Goal: Task Accomplishment & Management: Manage account settings

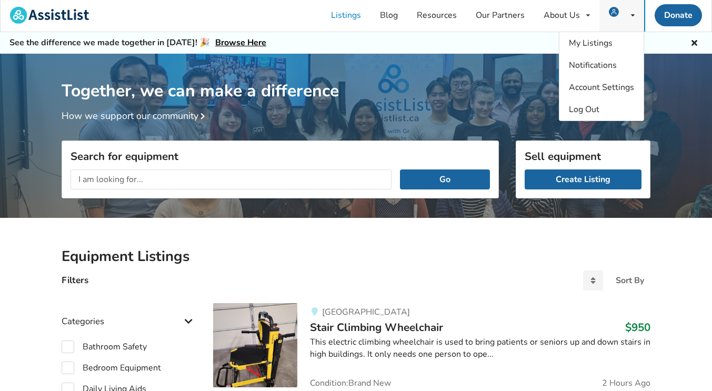
click at [619, 12] on span at bounding box center [617, 15] width 16 height 8
click at [601, 48] on span "My Listings" at bounding box center [591, 43] width 44 height 12
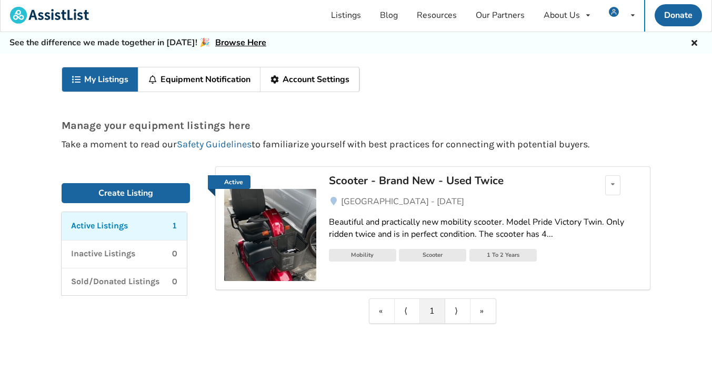
click at [282, 231] on img at bounding box center [270, 235] width 92 height 92
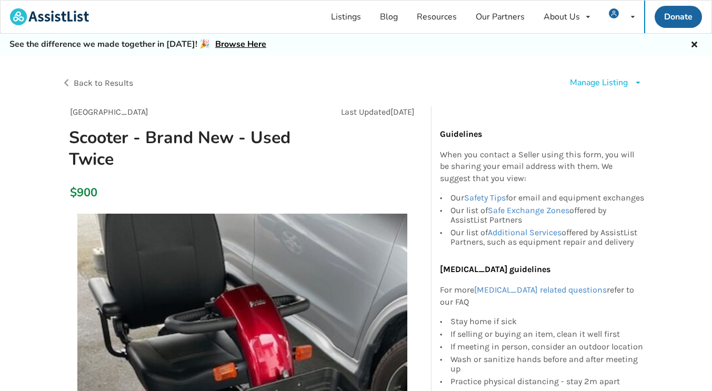
click at [623, 86] on div "Manage Listing" at bounding box center [599, 83] width 58 height 12
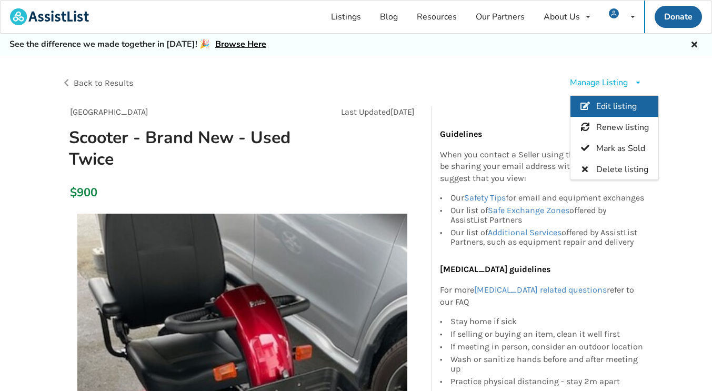
click at [634, 108] on span "Edit listing" at bounding box center [616, 106] width 41 height 12
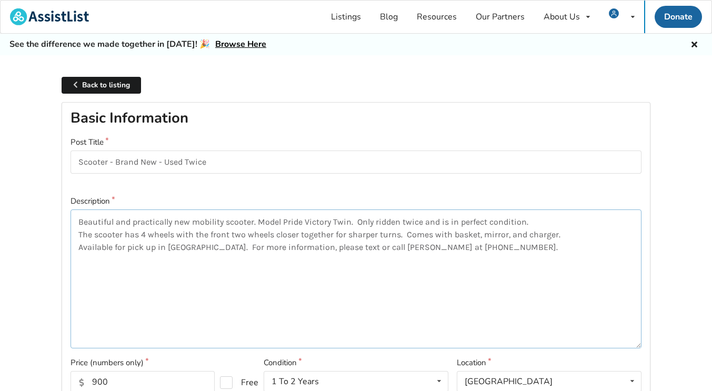
click at [159, 220] on textarea "Beautiful and practically new mobility scooter. Model Pride Victory Twin. Only …" at bounding box center [355, 278] width 571 height 139
click at [140, 221] on textarea "Beautiful and practically new mobility scooter. Model Pride Victory Twin. Only …" at bounding box center [355, 278] width 571 height 139
click at [141, 224] on textarea "Beautiful and practically new mobility scooter. Model Pride Victory Twin. Only …" at bounding box center [355, 278] width 571 height 139
click at [235, 222] on textarea "Beautiful and like new mobility scooter. Model Pride Victory Twin. Only ridden …" at bounding box center [355, 278] width 571 height 139
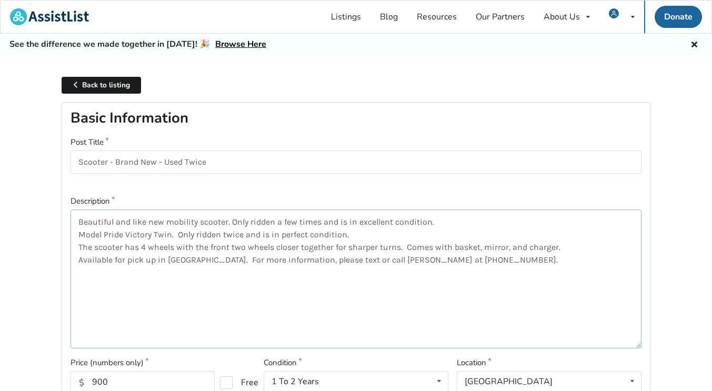
type textarea "Beautiful and like new mobility scooter. Only ridden a few times and is in exce…"
click at [220, 161] on input "Scooter - Brand New - Used Twice" at bounding box center [355, 162] width 571 height 24
type input "Scooter - rarely used"
click at [82, 234] on textarea "Beautiful and like new mobility scooter. Only ridden a few times and is in exce…" at bounding box center [355, 278] width 571 height 139
click at [175, 234] on textarea "Beautiful and like new mobility scooter. Only ridden a few times and is in exce…" at bounding box center [355, 278] width 571 height 139
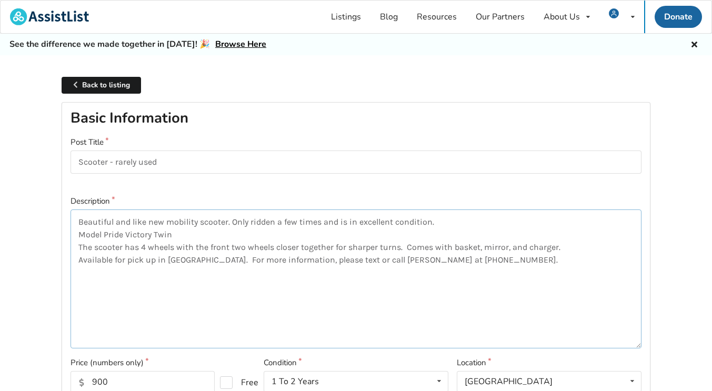
click at [81, 237] on textarea "Beautiful and like new mobility scooter. Only ridden a few times and is in exce…" at bounding box center [355, 278] width 571 height 139
click at [183, 237] on textarea "Beautiful and like new mobility scooter. Only ridden a few times and is in exce…" at bounding box center [355, 278] width 571 height 139
click at [80, 235] on textarea "Beautiful and like new mobility scooter. Only ridden a few times and is in exce…" at bounding box center [355, 278] width 571 height 139
click at [106, 237] on textarea "Beautiful and like new mobility scooter. Only ridden a few times and is in exce…" at bounding box center [355, 278] width 571 height 139
click at [80, 234] on textarea "Beautiful and like new mobility scooter. Only ridden a few times and is in exce…" at bounding box center [355, 278] width 571 height 139
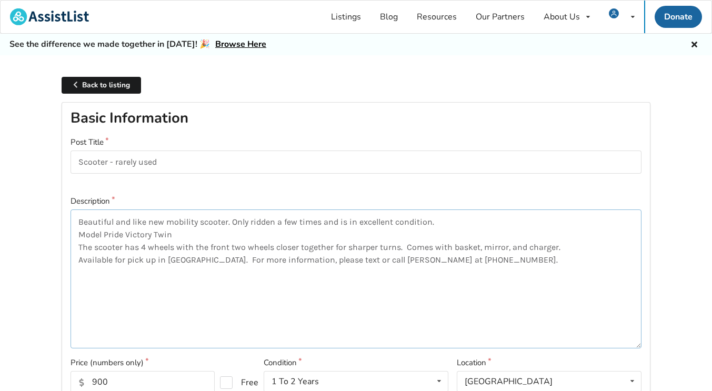
click at [103, 236] on textarea "Beautiful and like new mobility scooter. Only ridden a few times and is in exce…" at bounding box center [355, 278] width 571 height 139
click at [188, 237] on textarea "Beautiful and like new mobility scooter. Only ridden a few times and is in exce…" at bounding box center [355, 278] width 571 height 139
click at [211, 257] on textarea "Beautiful and like new mobility scooter. Only ridden a few times and is in exce…" at bounding box center [355, 278] width 571 height 139
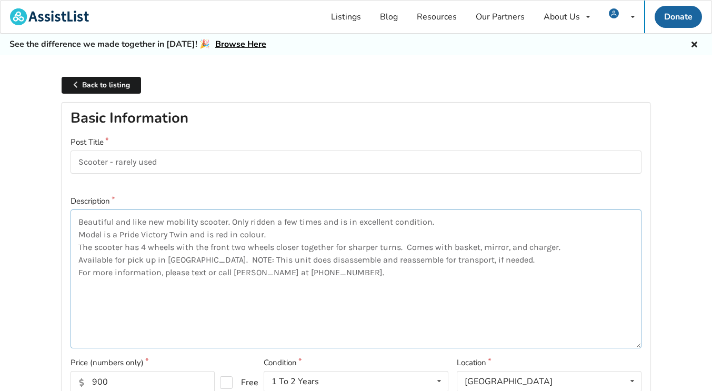
click at [358, 266] on textarea "Beautiful and like new mobility scooter. Only ridden a few times and is in exce…" at bounding box center [355, 278] width 571 height 139
click at [358, 264] on textarea "Beautiful and like new mobility scooter. Only ridden a few times and is in exce…" at bounding box center [355, 278] width 571 height 139
click at [416, 296] on textarea "Beautiful and like new mobility scooter. Only ridden a few times and is in exce…" at bounding box center [355, 278] width 571 height 139
click at [410, 262] on textarea "Beautiful and like new mobility scooter. Only ridden a few times and is in exce…" at bounding box center [355, 278] width 571 height 139
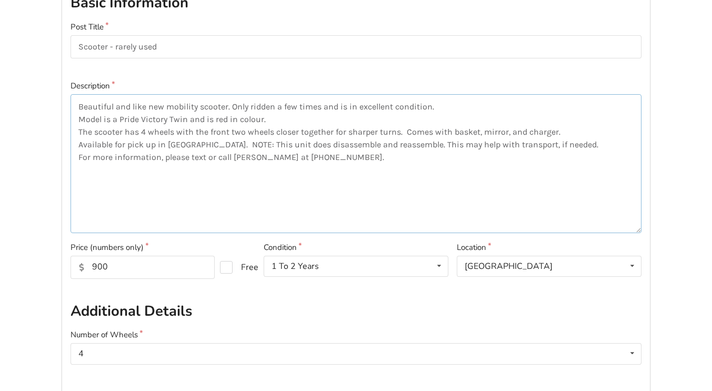
scroll to position [133, 0]
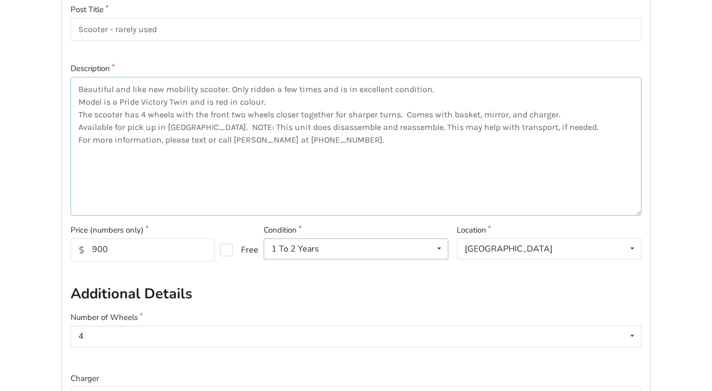
type textarea "Beautiful and like new mobility scooter. Only ridden a few times and is in exce…"
click at [432, 249] on icon at bounding box center [438, 248] width 15 height 19
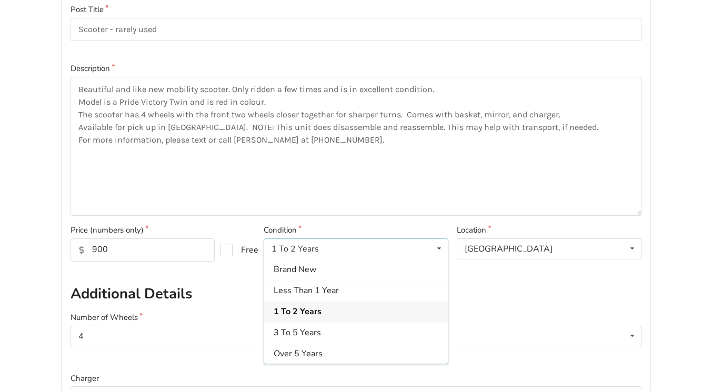
click at [438, 247] on icon at bounding box center [438, 248] width 15 height 19
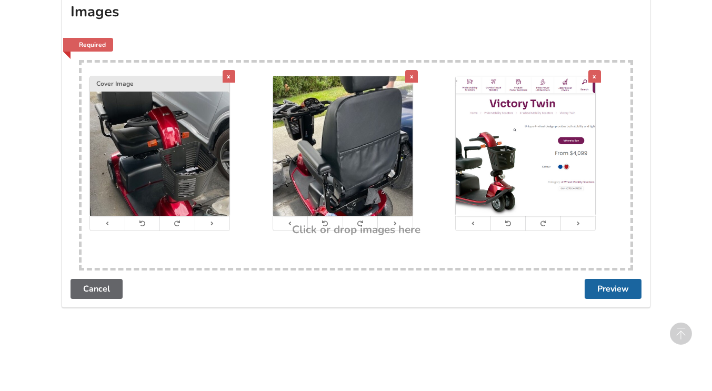
scroll to position [569, 0]
click at [606, 290] on button "Preview" at bounding box center [612, 289] width 57 height 20
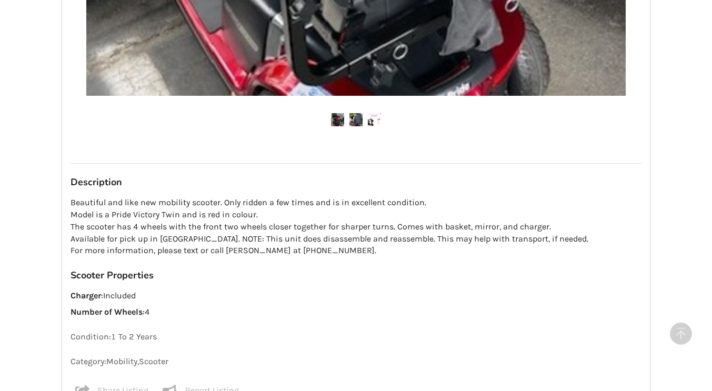
scroll to position [644, 0]
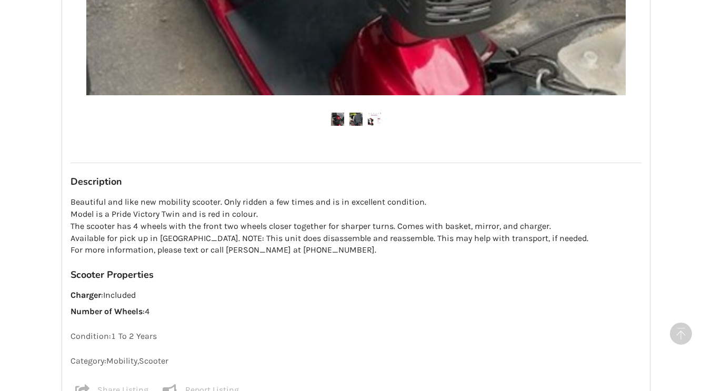
click at [423, 241] on p "Beautiful and like new mobility scooter. Only ridden a few times and is in exce…" at bounding box center [355, 226] width 571 height 60
click at [429, 240] on p "Beautiful and like new mobility scooter. Only ridden a few times and is in exce…" at bounding box center [355, 226] width 571 height 60
click at [427, 239] on p "Beautiful and like new mobility scooter. Only ridden a few times and is in exce…" at bounding box center [355, 226] width 571 height 60
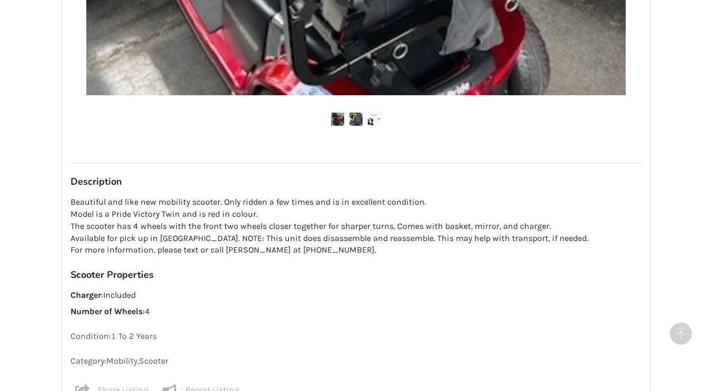
click at [429, 237] on p "Beautiful and like new mobility scooter. Only ridden a few times and is in exce…" at bounding box center [355, 226] width 571 height 60
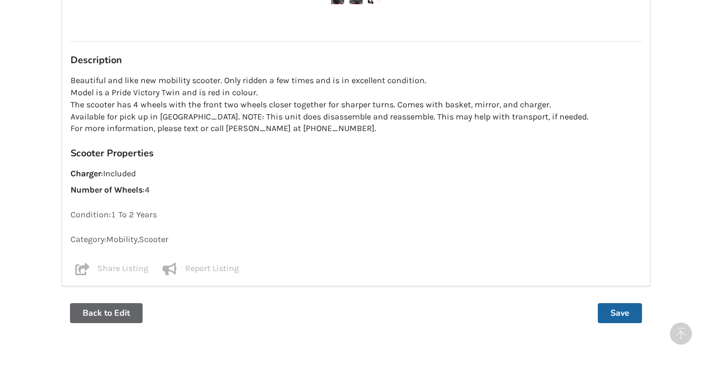
scroll to position [822, 0]
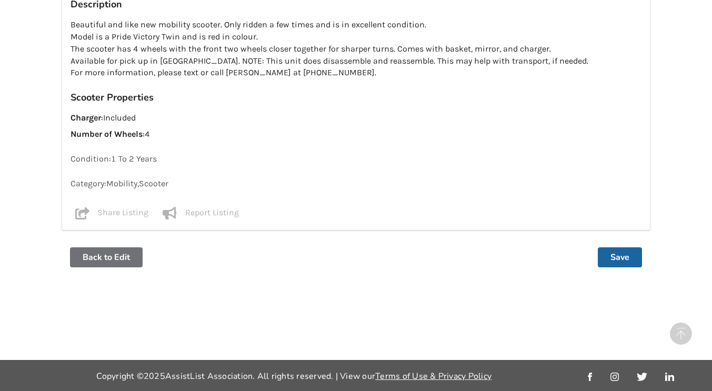
click at [120, 258] on button "Back to Edit" at bounding box center [106, 257] width 73 height 20
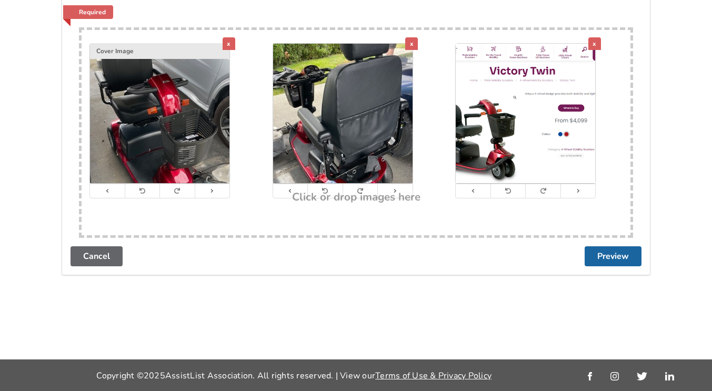
scroll to position [0, 0]
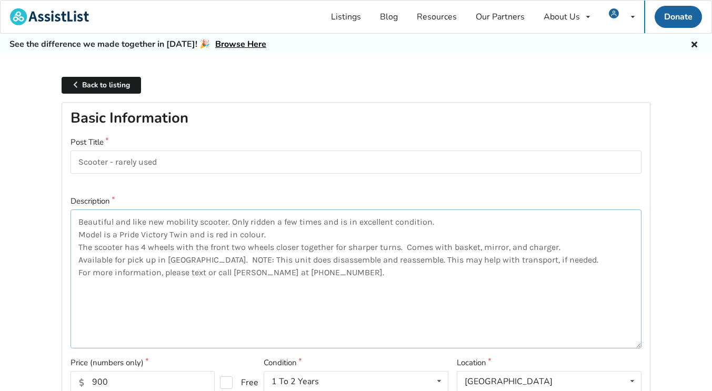
click at [438, 265] on textarea "Beautiful and like new mobility scooter. Only ridden a few times and is in exce…" at bounding box center [355, 278] width 571 height 139
click at [441, 263] on textarea "Beautiful and like new mobility scooter. Only ridden a few times and is in exce…" at bounding box center [355, 278] width 571 height 139
type textarea "Beautiful and like new mobility scooter. Only ridden a few times and is in exce…"
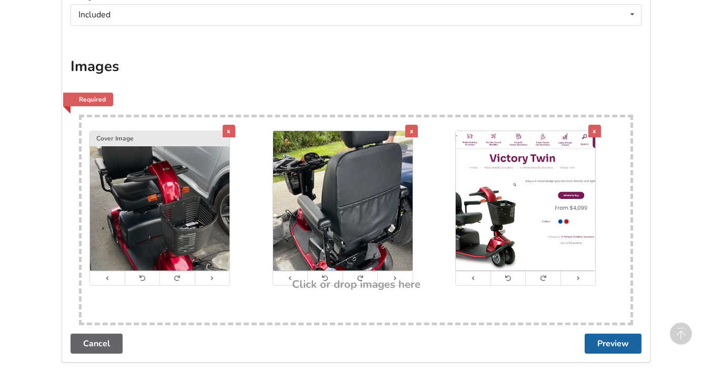
scroll to position [515, 0]
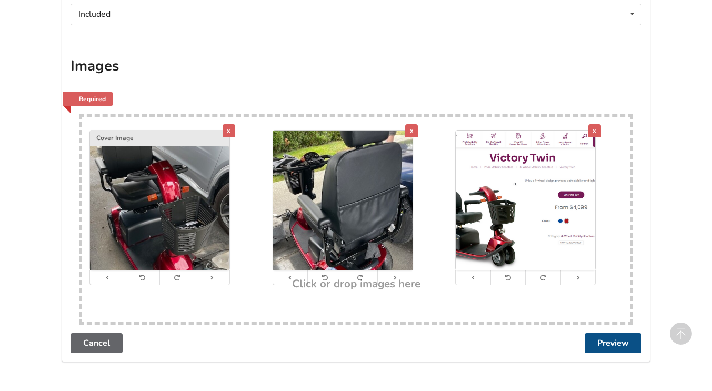
click at [610, 352] on button "Preview" at bounding box center [612, 343] width 57 height 20
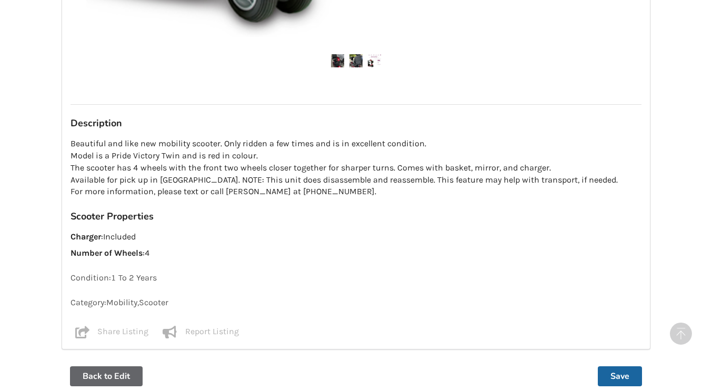
scroll to position [700, 0]
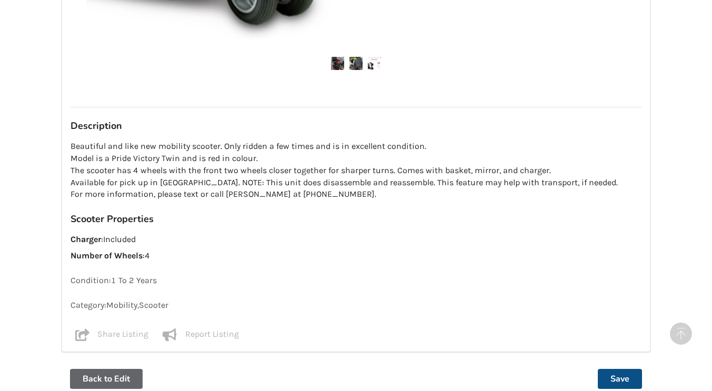
click at [615, 372] on button "Save" at bounding box center [620, 379] width 44 height 20
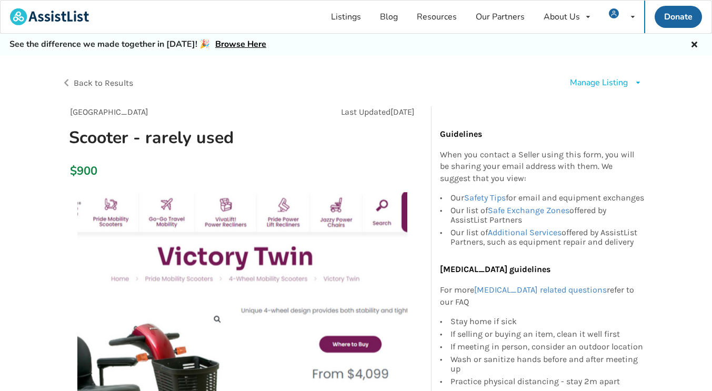
click at [74, 83] on span "Back to Results" at bounding box center [103, 83] width 59 height 10
click at [64, 78] on div "Back to Results" at bounding box center [209, 82] width 295 height 29
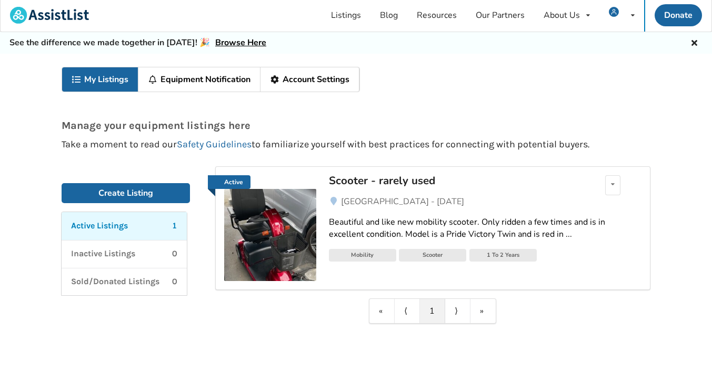
click at [113, 83] on link "My Listings" at bounding box center [100, 79] width 76 height 24
click at [199, 80] on link "Equipment Notification" at bounding box center [199, 79] width 122 height 24
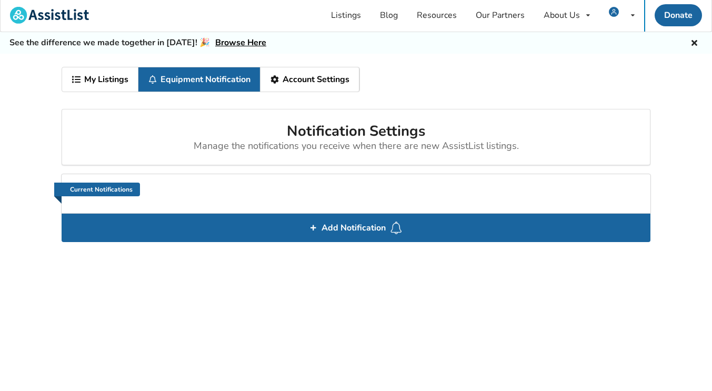
click at [305, 75] on link "Account Settings" at bounding box center [309, 79] width 99 height 24
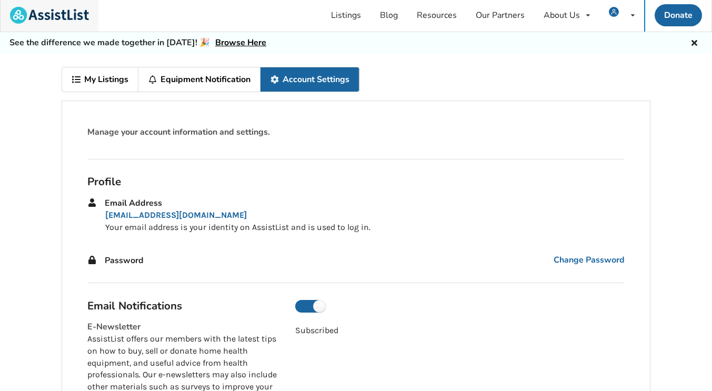
click at [62, 8] on img at bounding box center [49, 15] width 79 height 17
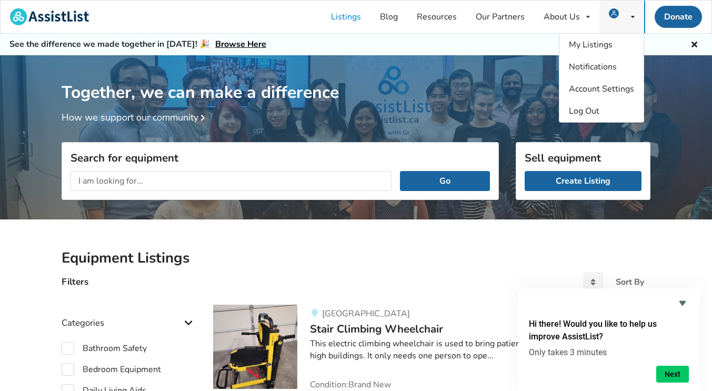
click at [631, 17] on icon at bounding box center [633, 17] width 4 height 6
click at [604, 51] on link "My Listings" at bounding box center [601, 45] width 84 height 22
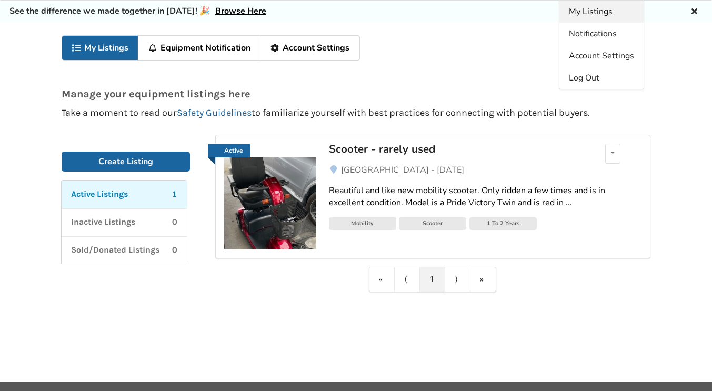
scroll to position [34, 0]
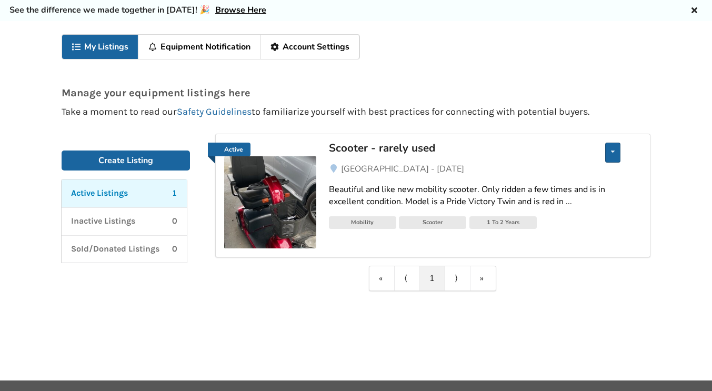
click at [613, 152] on icon at bounding box center [613, 151] width 4 height 6
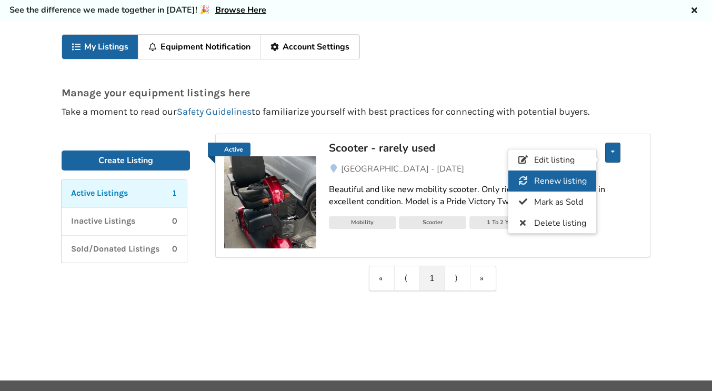
click at [554, 181] on span "Renew listing" at bounding box center [560, 181] width 53 height 12
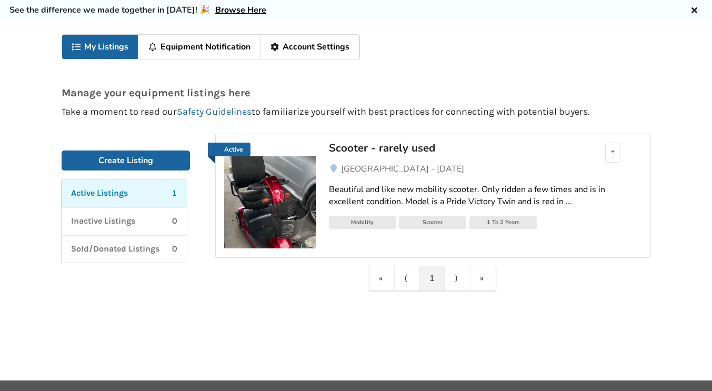
scroll to position [0, 0]
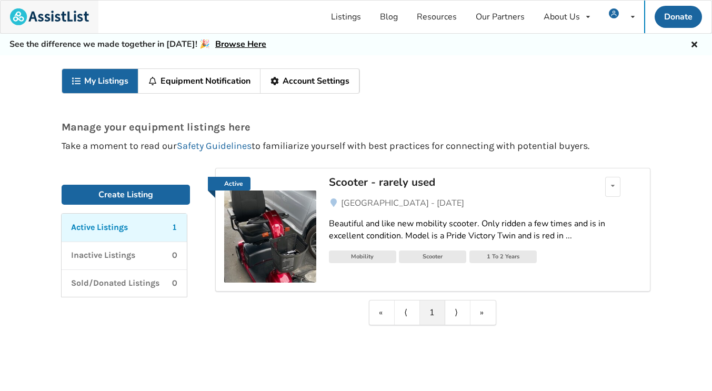
click at [51, 17] on img at bounding box center [49, 16] width 79 height 17
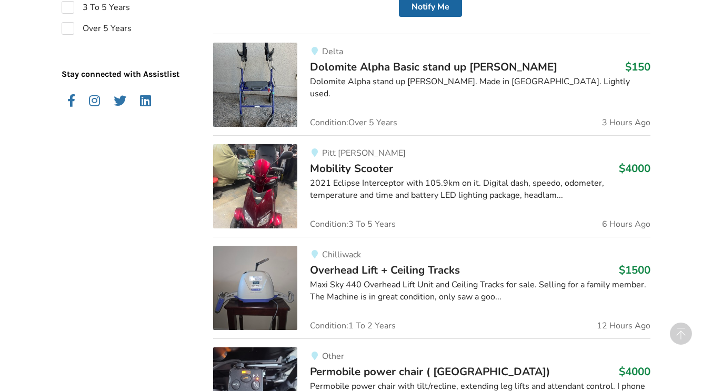
scroll to position [669, 0]
click at [270, 188] on img at bounding box center [255, 186] width 84 height 84
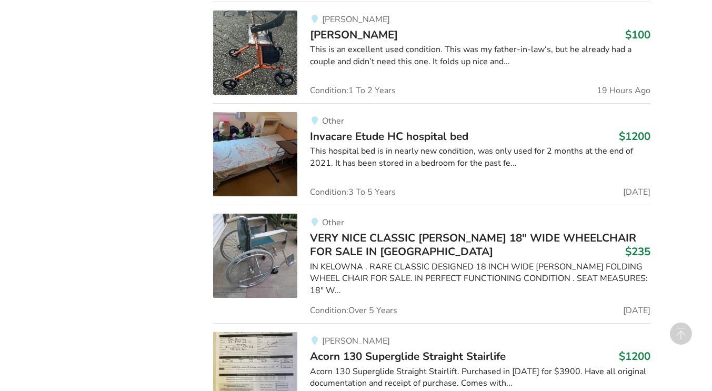
scroll to position [1817, 0]
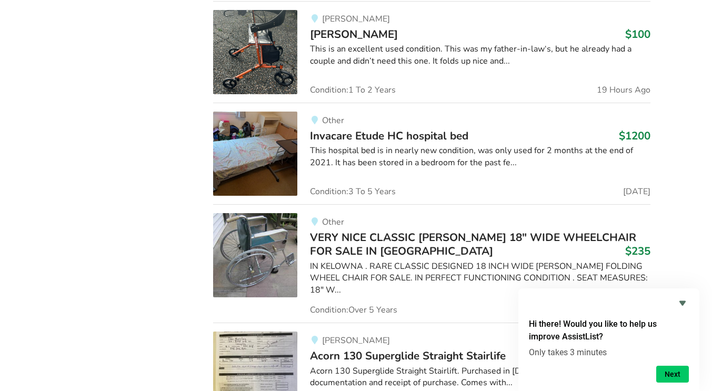
click at [297, 52] on div "Langley Walker $100 This is an excellent used condition. This was my father-in-…" at bounding box center [473, 52] width 353 height 84
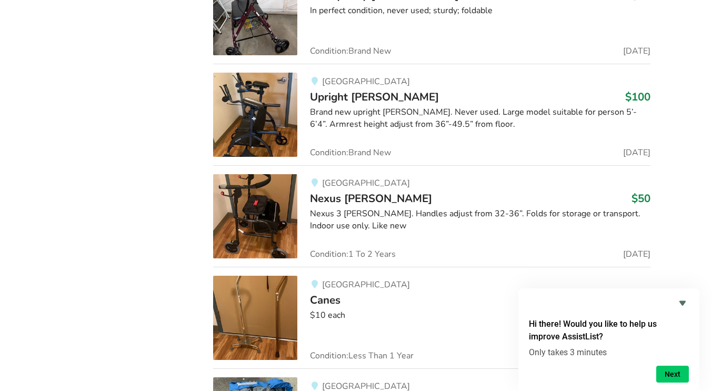
scroll to position [4514, 0]
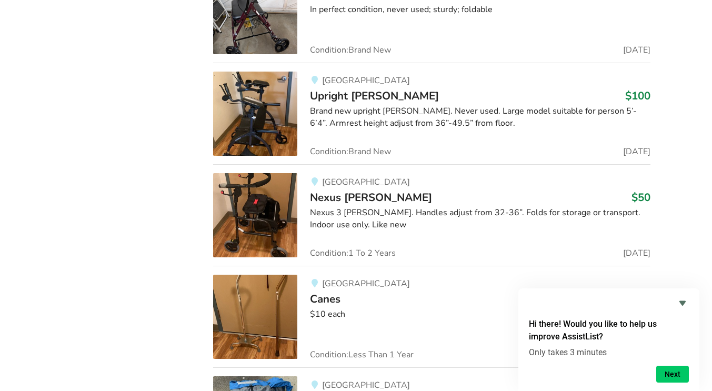
click at [272, 198] on img at bounding box center [255, 215] width 84 height 84
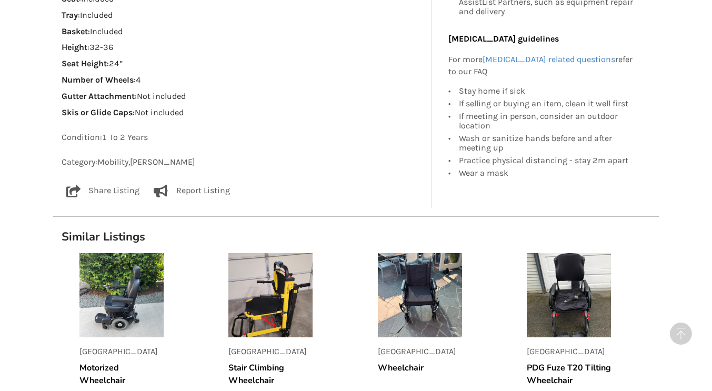
scroll to position [688, 0]
